Goal: Transaction & Acquisition: Book appointment/travel/reservation

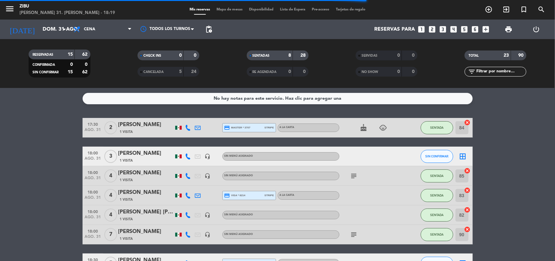
click at [189, 155] on icon at bounding box center [188, 156] width 6 height 6
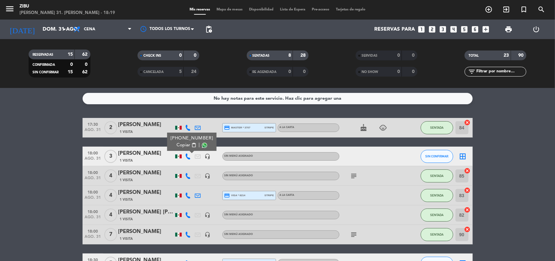
click at [433, 33] on icon "looks_two" at bounding box center [433, 29] width 8 height 8
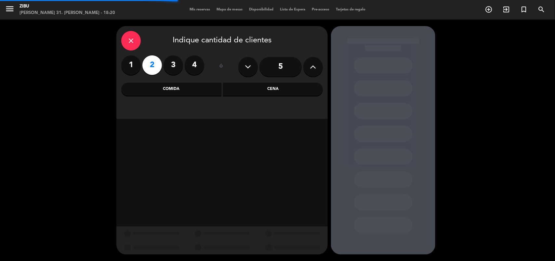
click at [262, 84] on div "Cena" at bounding box center [273, 89] width 100 height 13
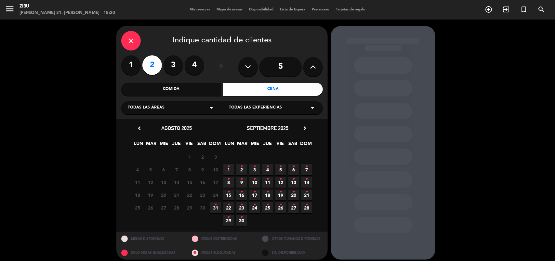
click at [215, 206] on icon "•" at bounding box center [216, 204] width 2 height 10
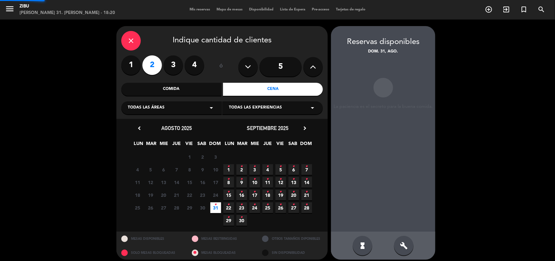
scroll to position [4, 0]
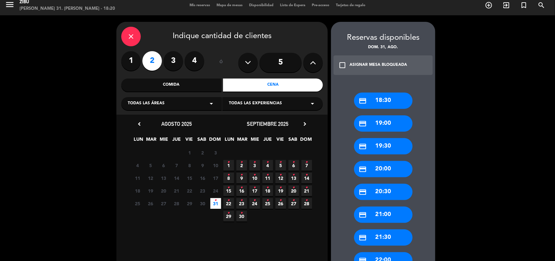
click at [384, 102] on div "credit_card 18:30" at bounding box center [383, 100] width 59 height 16
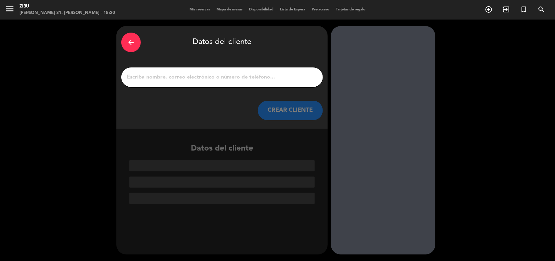
scroll to position [0, 0]
click at [277, 79] on input "1" at bounding box center [222, 77] width 192 height 9
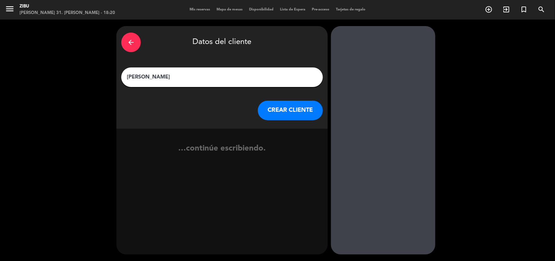
type input "[PERSON_NAME]"
click at [290, 116] on button "CREAR CLIENTE" at bounding box center [290, 111] width 65 height 20
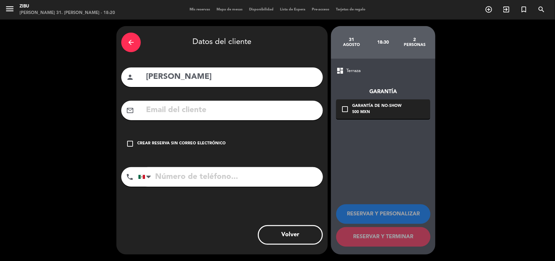
click at [173, 138] on div "check_box_outline_blank Crear reserva sin correo electrónico" at bounding box center [222, 144] width 202 height 20
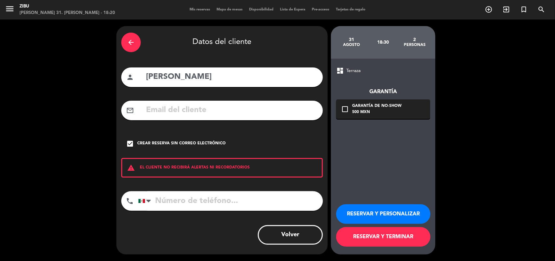
click at [166, 196] on input "tel" at bounding box center [230, 201] width 185 height 20
type input "5527552846"
click at [377, 237] on button "RESERVAR Y TERMINAR" at bounding box center [383, 237] width 94 height 20
